Goal: Information Seeking & Learning: Check status

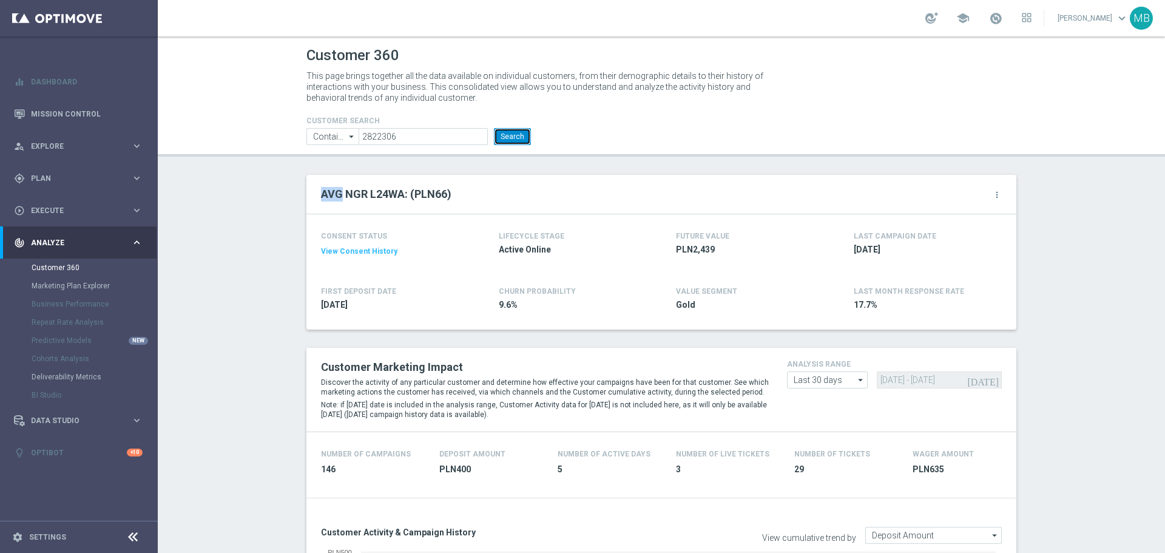
click at [509, 143] on button "Search" at bounding box center [512, 136] width 37 height 17
click at [451, 129] on input "2822306" at bounding box center [423, 136] width 129 height 17
drag, startPoint x: 451, startPoint y: 129, endPoint x: 526, endPoint y: 157, distance: 79.9
click at [454, 131] on input "2822306" at bounding box center [423, 136] width 129 height 17
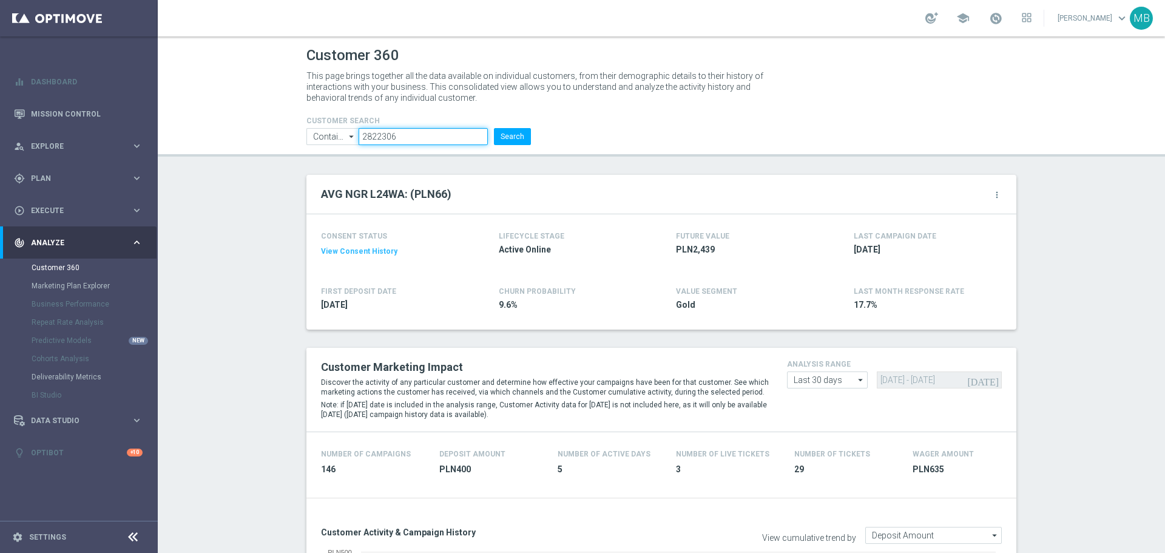
paste input "400321"
type input "2400321"
drag, startPoint x: 516, startPoint y: 140, endPoint x: 79, endPoint y: 201, distance: 441.3
click at [471, 140] on ul "Contains Contains arrow_drop_down Show Selected 0 of NaN Contains Equals" at bounding box center [419, 136] width 231 height 17
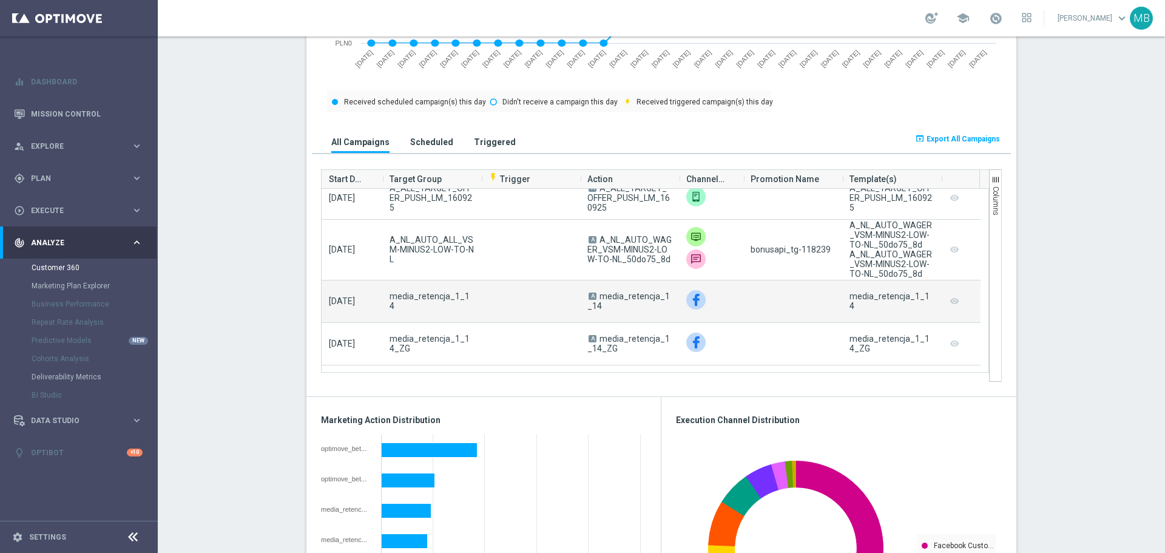
scroll to position [182, 0]
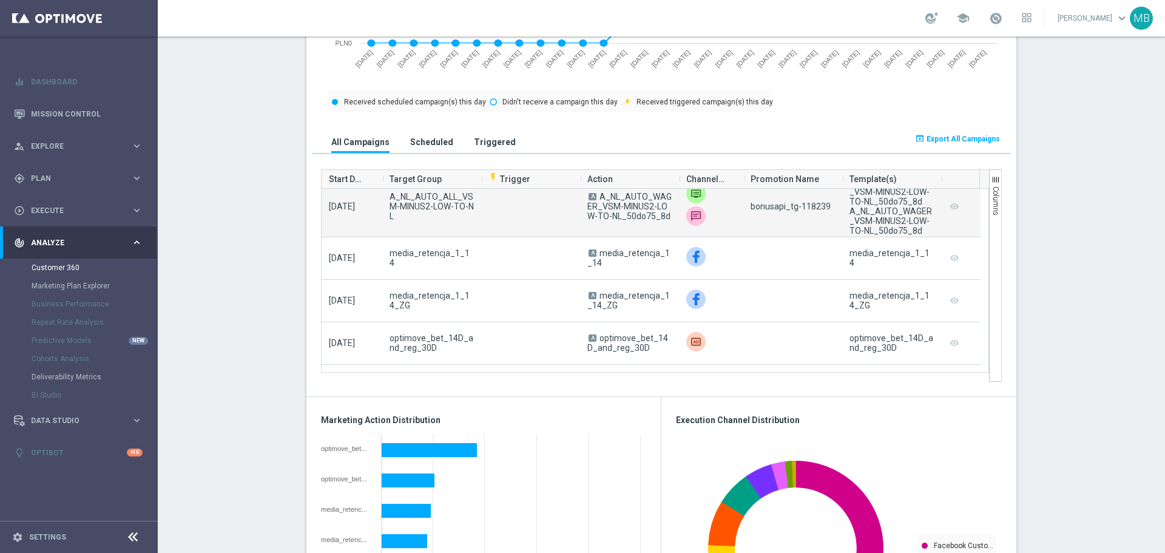
click at [813, 208] on span "bonusapi_tg-118239" at bounding box center [791, 207] width 80 height 10
copy span "118239"
click at [812, 210] on span "bonusapi_tg-118239" at bounding box center [791, 207] width 80 height 10
